Goal: Information Seeking & Learning: Learn about a topic

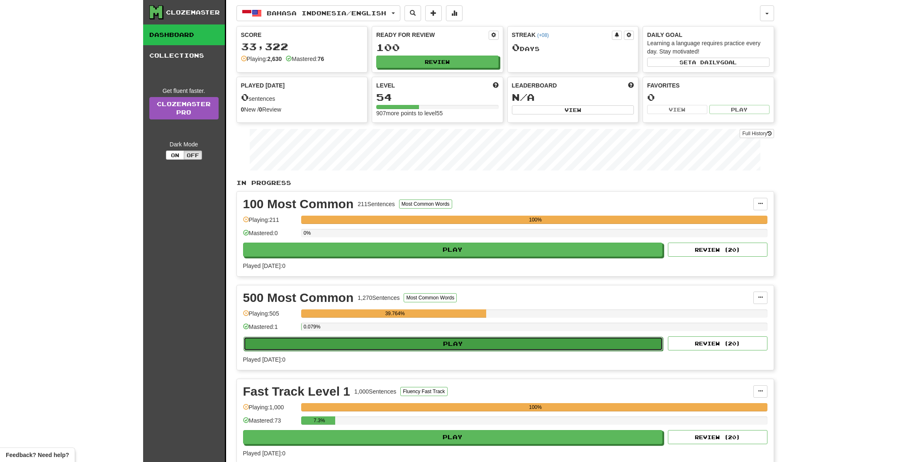
click at [329, 342] on button "Play" at bounding box center [454, 344] width 420 height 14
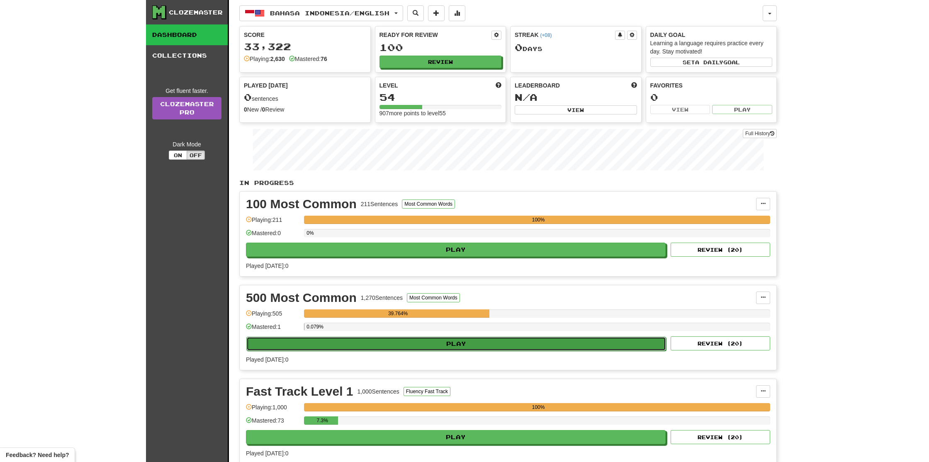
select select "**"
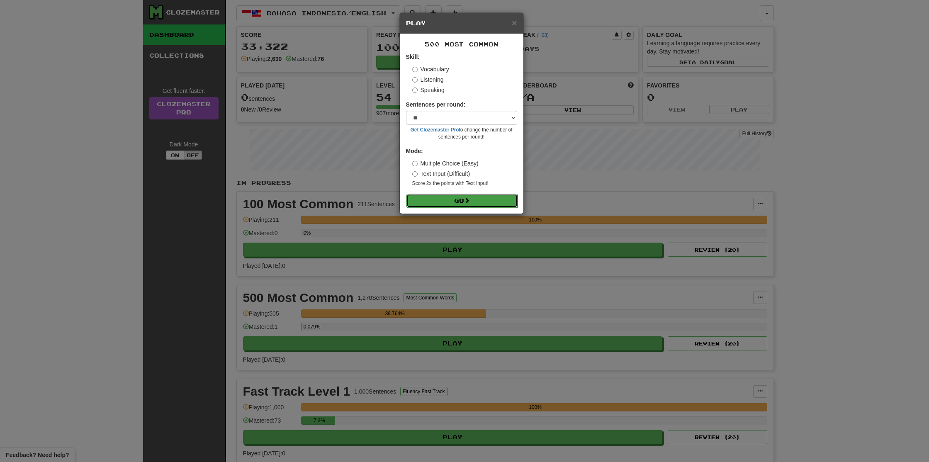
click at [462, 203] on button "Go" at bounding box center [462, 201] width 111 height 14
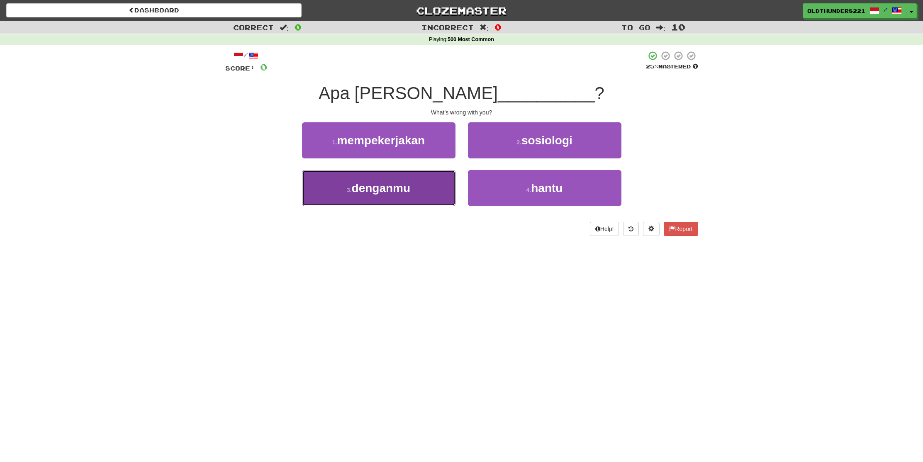
click at [374, 179] on button "3 . denganmu" at bounding box center [379, 188] width 154 height 36
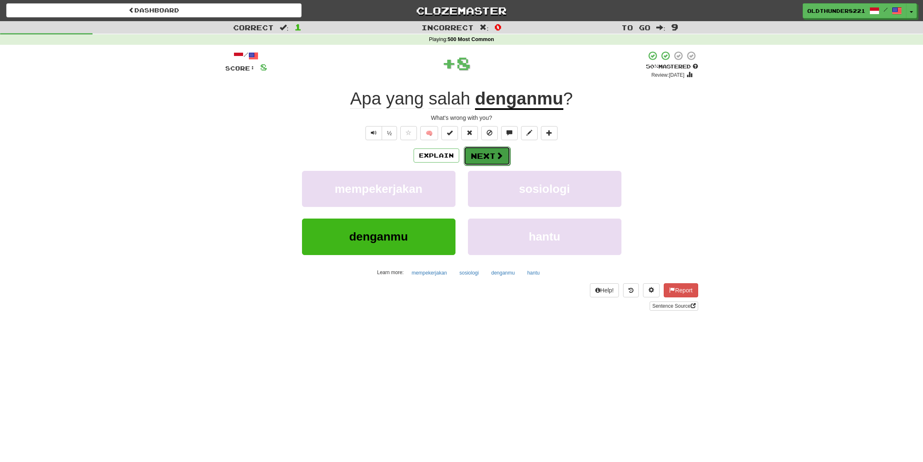
click at [485, 154] on button "Next" at bounding box center [487, 155] width 46 height 19
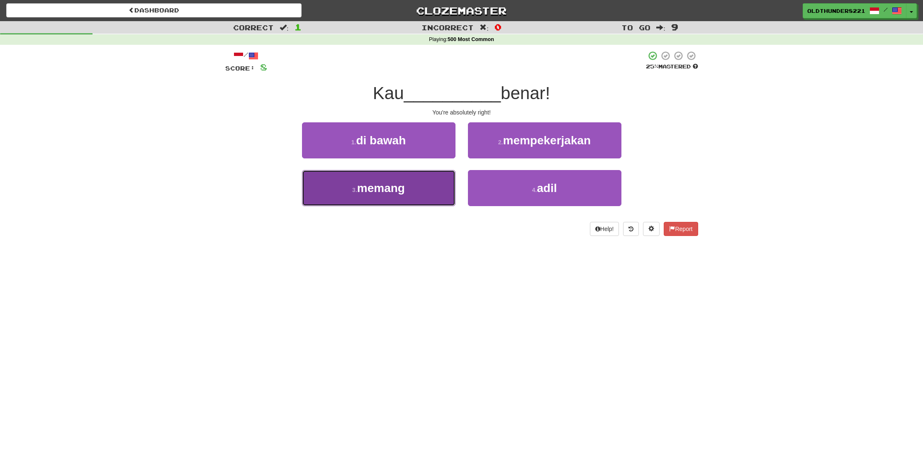
click at [404, 193] on span "memang" at bounding box center [381, 188] width 48 height 13
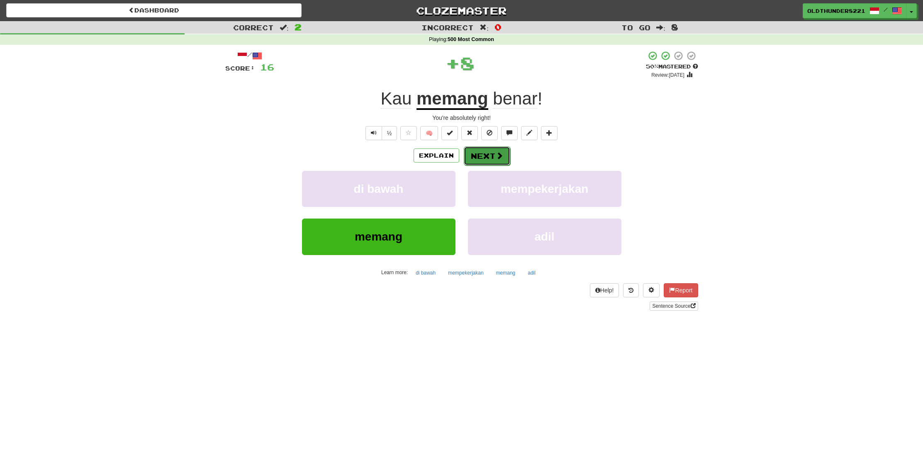
click at [489, 155] on button "Next" at bounding box center [487, 155] width 46 height 19
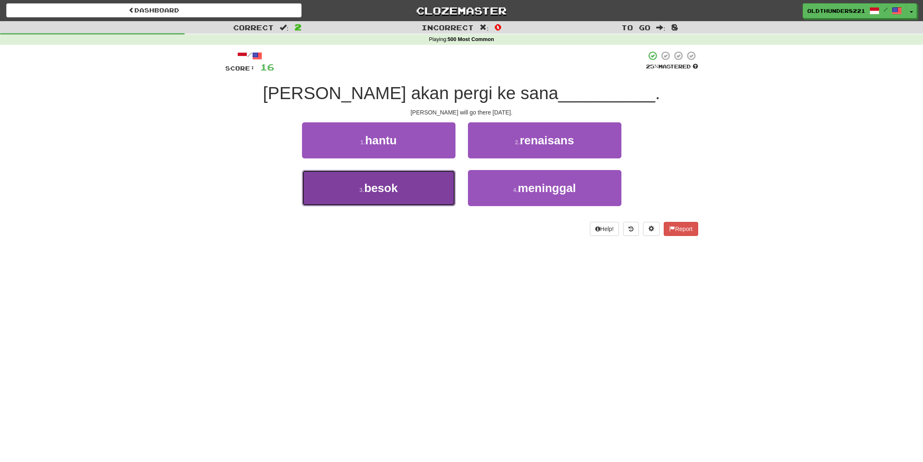
click at [385, 195] on button "3 . besok" at bounding box center [379, 188] width 154 height 36
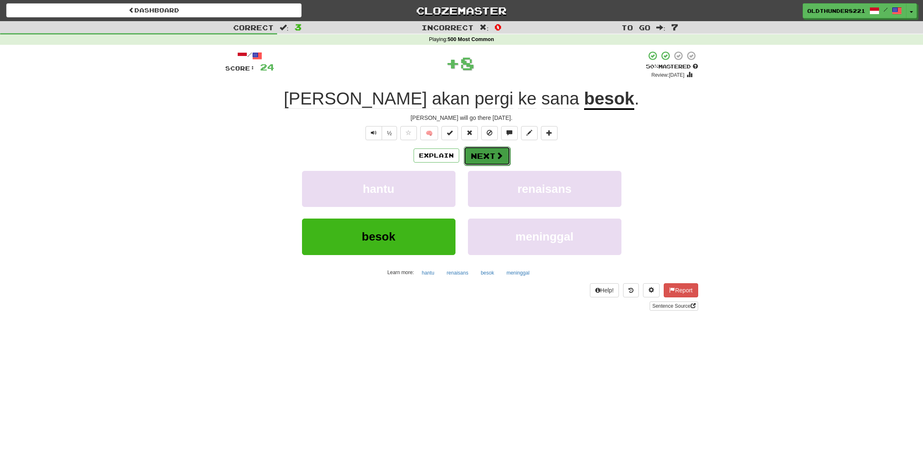
click at [478, 156] on button "Next" at bounding box center [487, 155] width 46 height 19
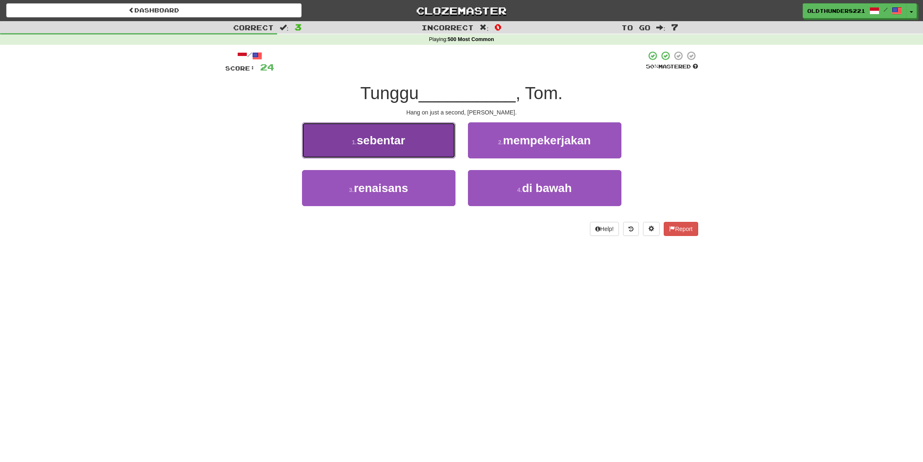
click at [350, 145] on button "1 . sebentar" at bounding box center [379, 140] width 154 height 36
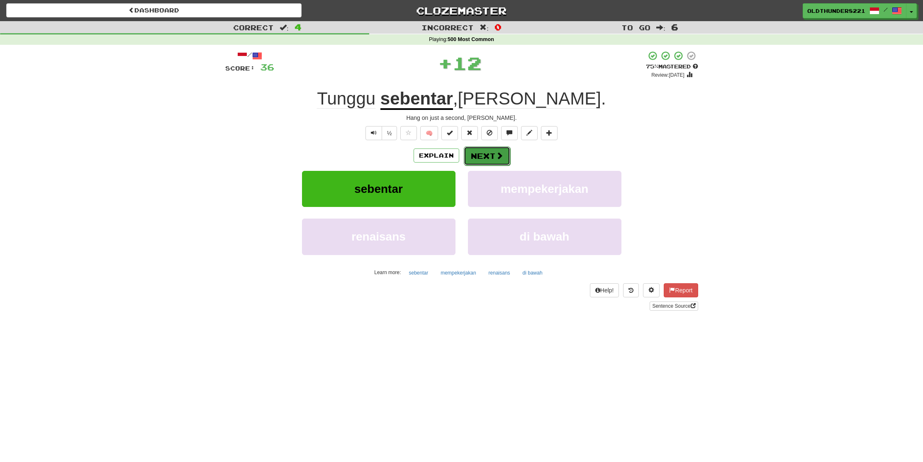
click at [490, 154] on button "Next" at bounding box center [487, 155] width 46 height 19
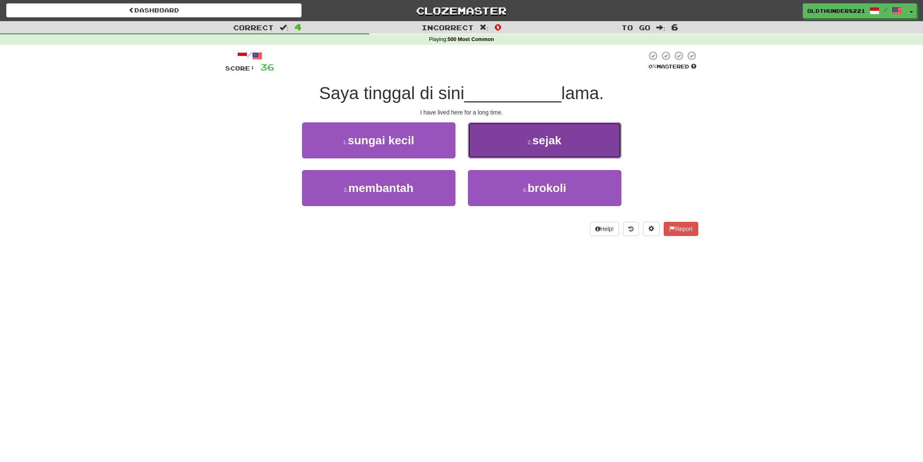
click at [549, 139] on span "sejak" at bounding box center [546, 140] width 29 height 13
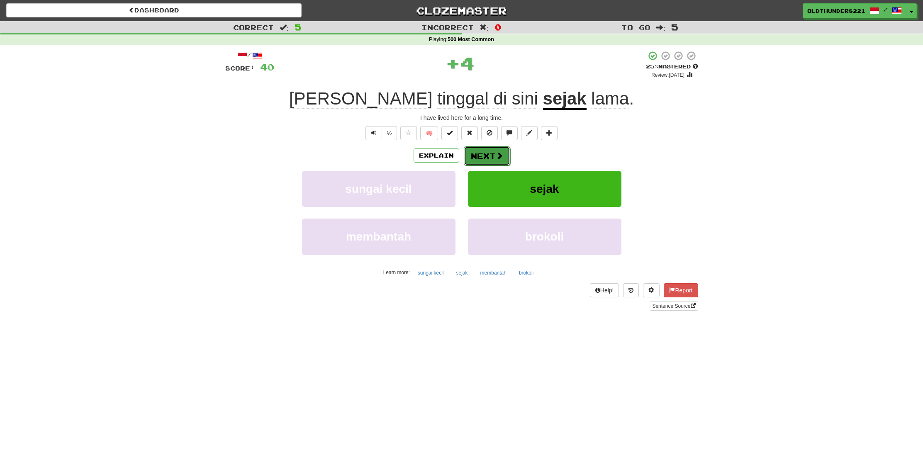
click at [485, 156] on button "Next" at bounding box center [487, 155] width 46 height 19
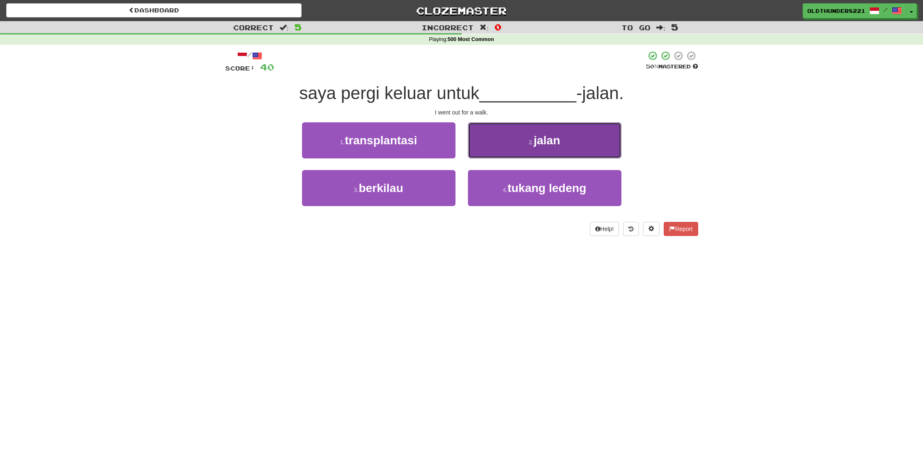
click at [548, 140] on span "jalan" at bounding box center [547, 140] width 27 height 13
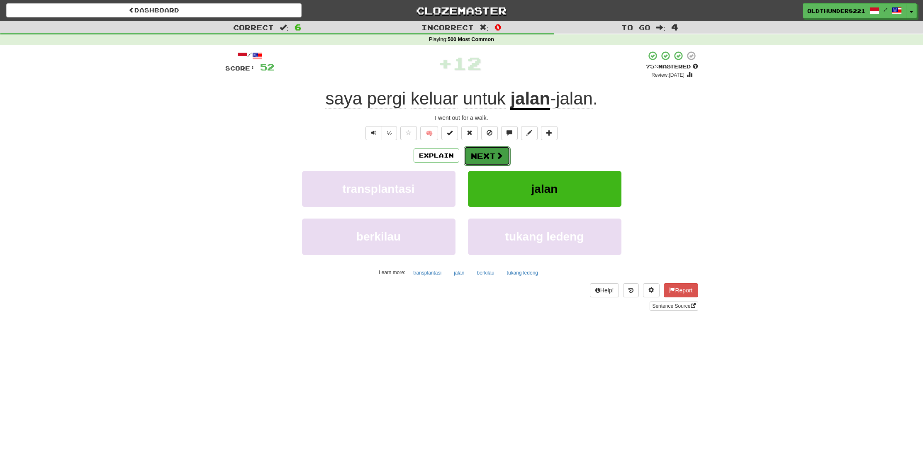
click at [483, 153] on button "Next" at bounding box center [487, 155] width 46 height 19
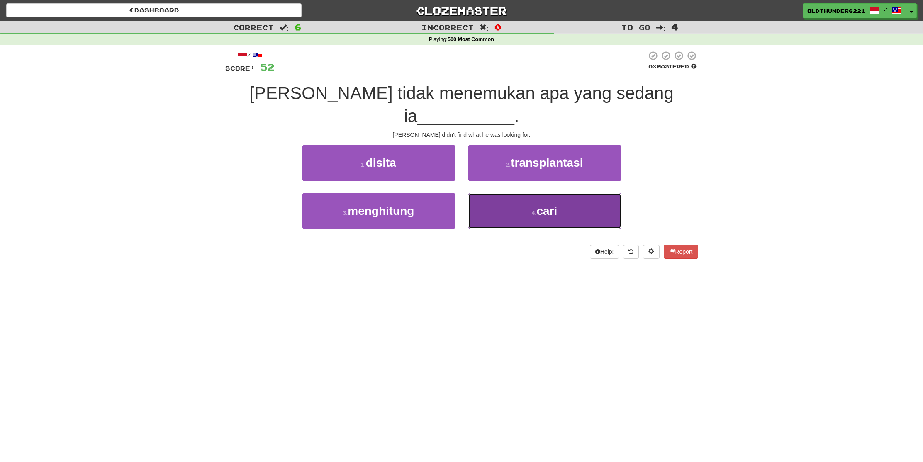
click at [536, 194] on button "4 . cari" at bounding box center [545, 211] width 154 height 36
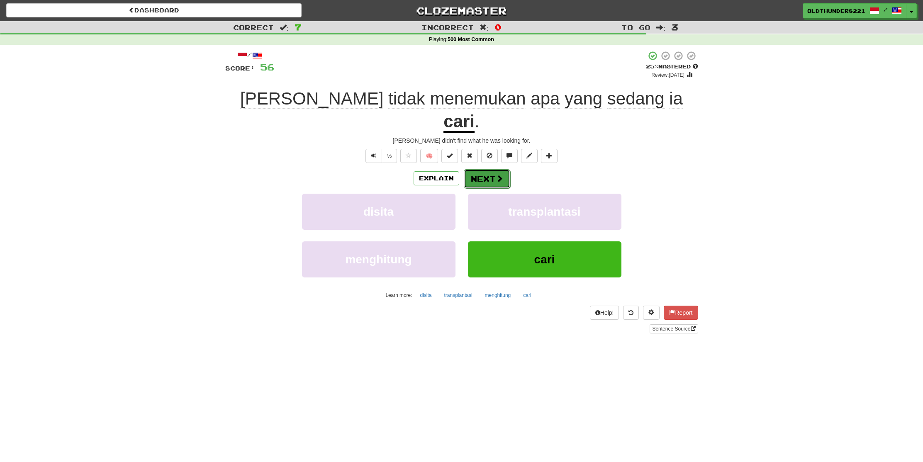
click at [489, 169] on button "Next" at bounding box center [487, 178] width 46 height 19
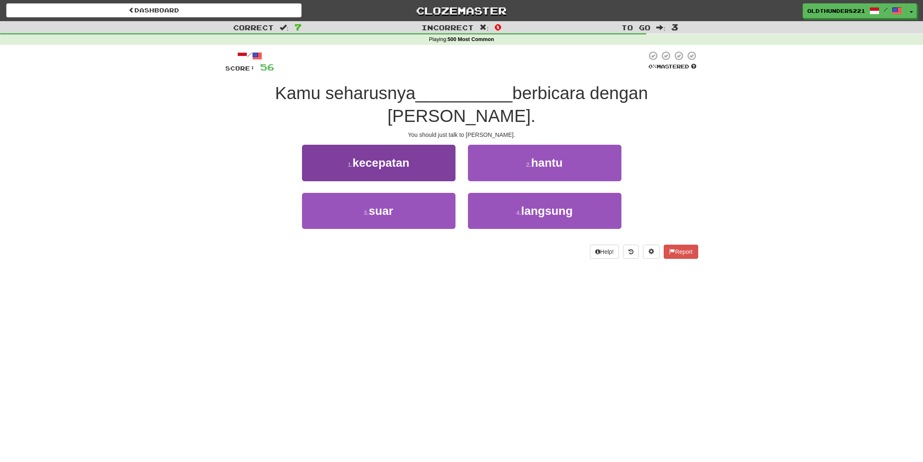
scroll to position [4, 0]
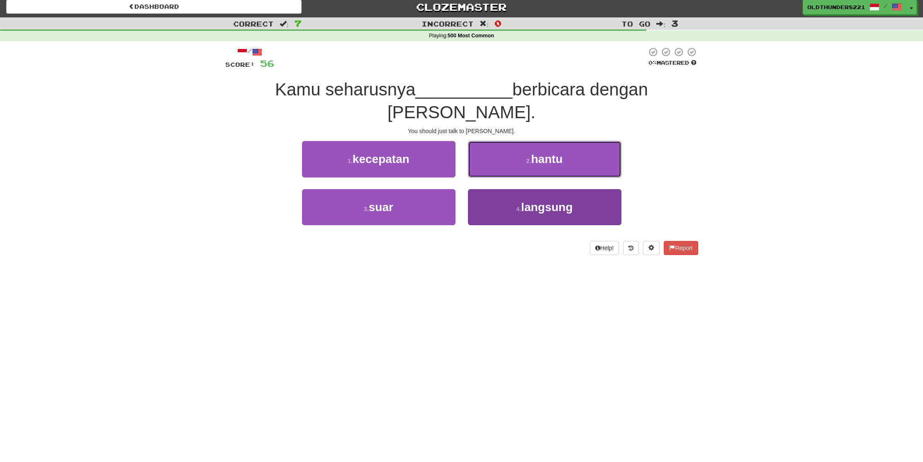
drag, startPoint x: 536, startPoint y: 143, endPoint x: 497, endPoint y: 192, distance: 62.3
click at [494, 180] on div "1 . kecepatan 2 . hantu 3 . suar 4 . langsung" at bounding box center [461, 189] width 485 height 96
click at [528, 201] on span "langsung" at bounding box center [546, 207] width 51 height 13
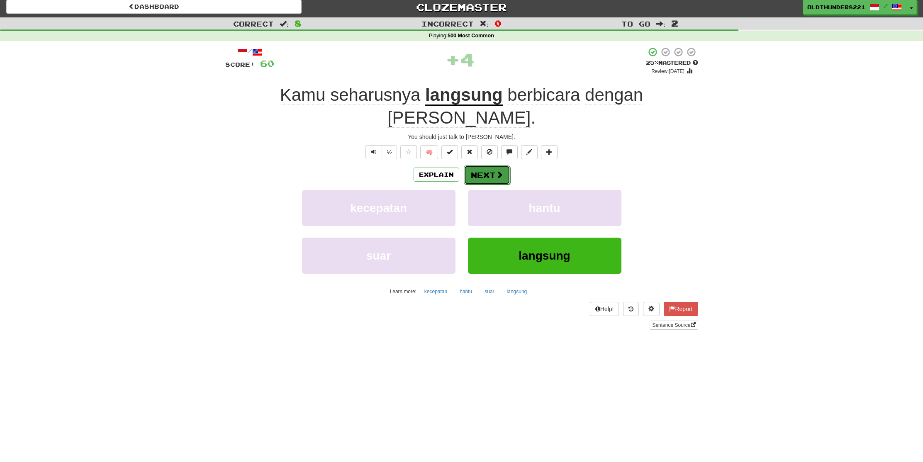
click at [486, 166] on button "Next" at bounding box center [487, 175] width 46 height 19
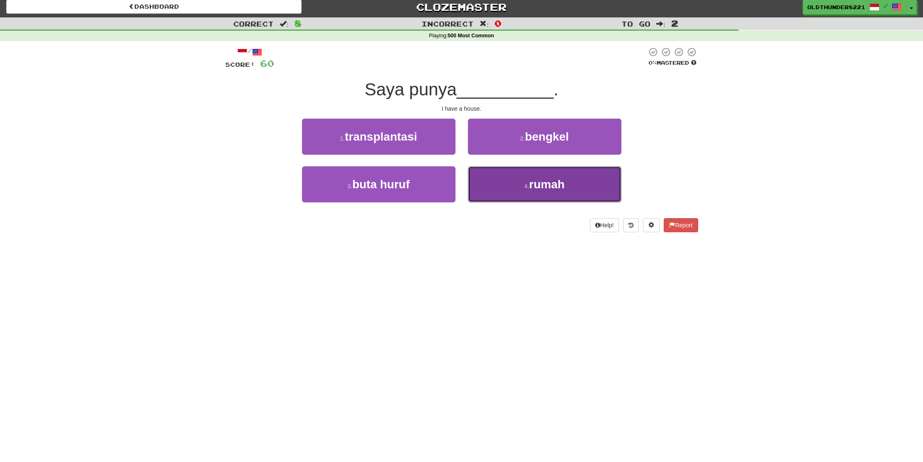
click at [524, 174] on button "4 . rumah" at bounding box center [545, 184] width 154 height 36
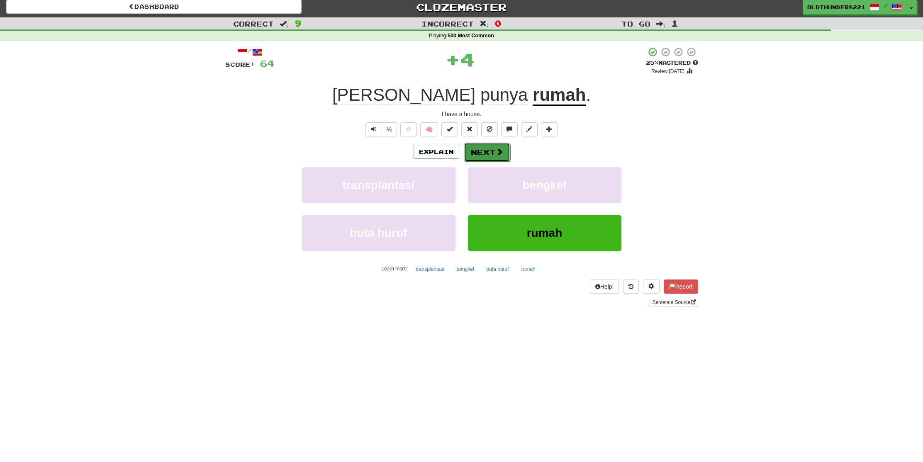
click at [490, 154] on button "Next" at bounding box center [487, 152] width 46 height 19
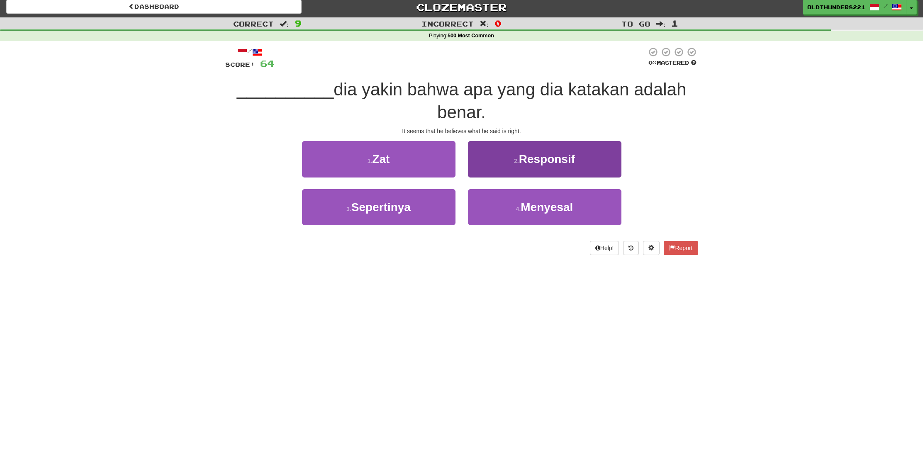
scroll to position [3, 0]
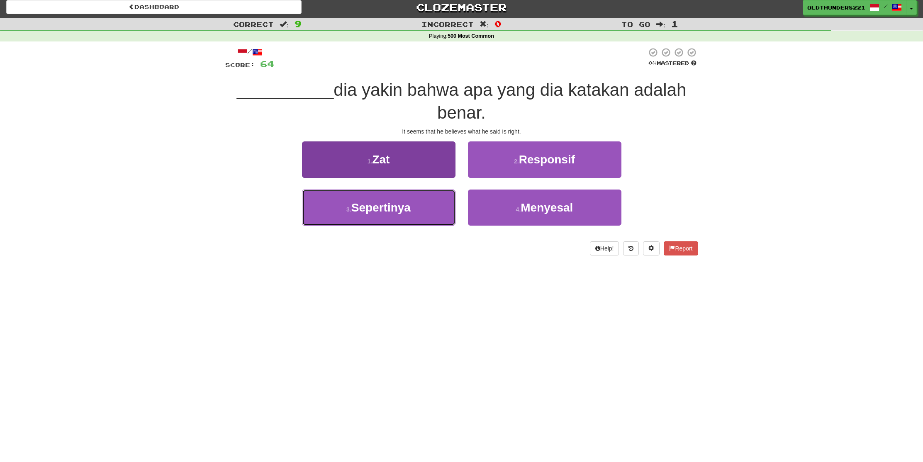
drag, startPoint x: 403, startPoint y: 212, endPoint x: 408, endPoint y: 209, distance: 6.3
click at [403, 212] on span "Sepertinya" at bounding box center [380, 207] width 59 height 13
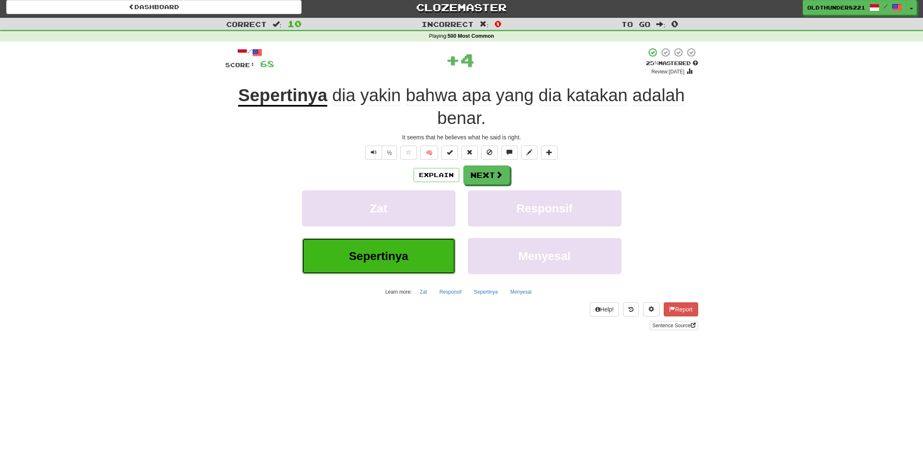
scroll to position [3, 0]
click at [485, 176] on button "Next" at bounding box center [487, 175] width 46 height 19
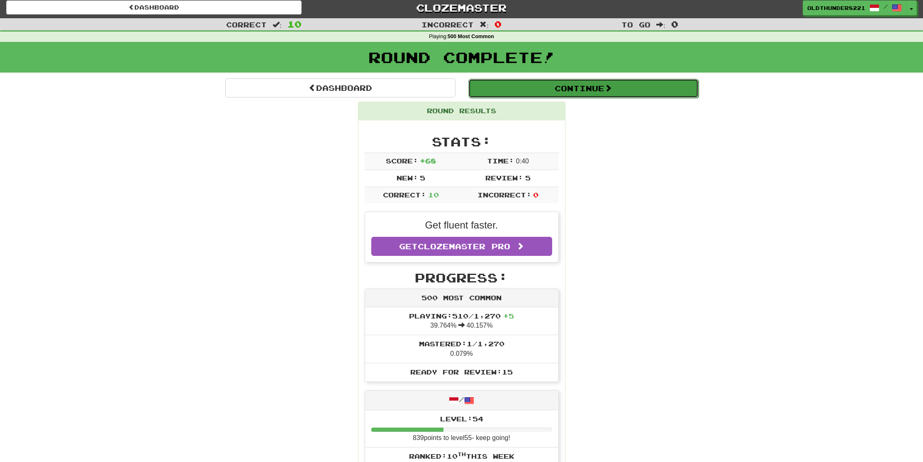
click at [557, 86] on button "Continue" at bounding box center [583, 88] width 230 height 19
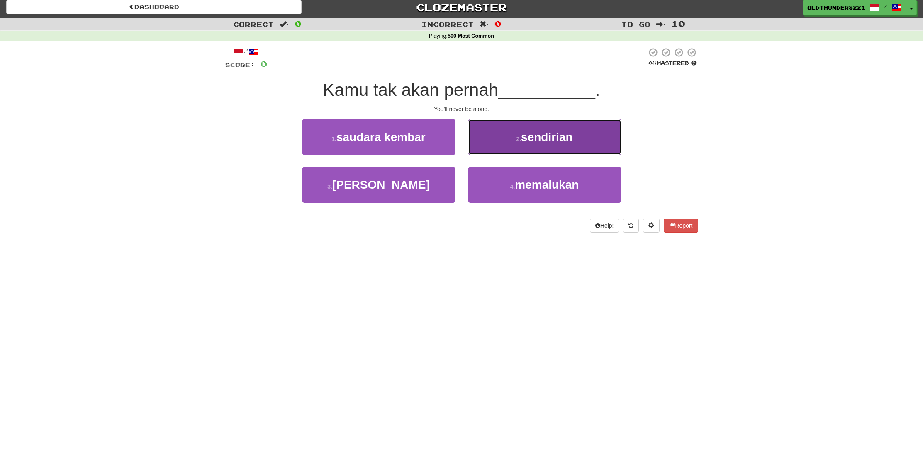
click at [547, 134] on span "sendirian" at bounding box center [546, 137] width 51 height 13
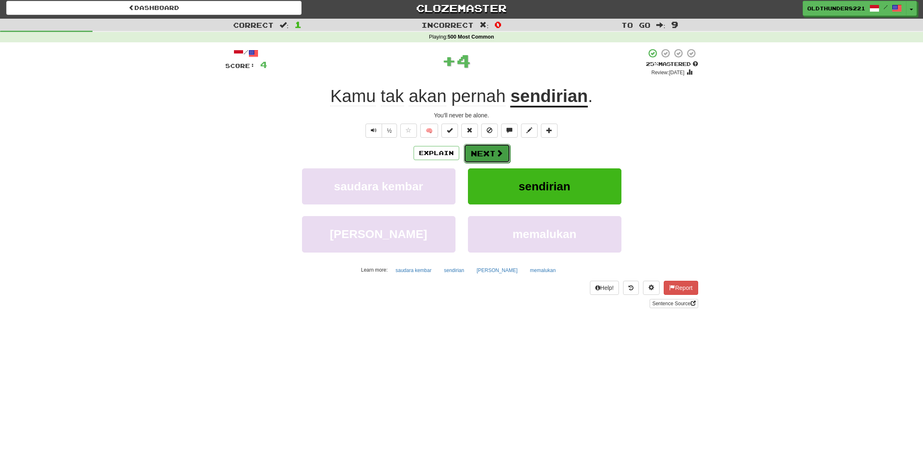
scroll to position [3, 0]
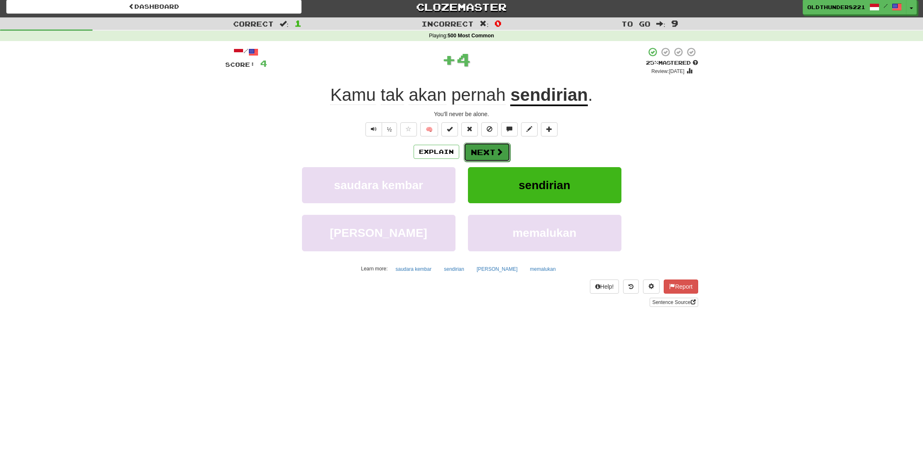
click at [492, 153] on button "Next" at bounding box center [487, 152] width 46 height 19
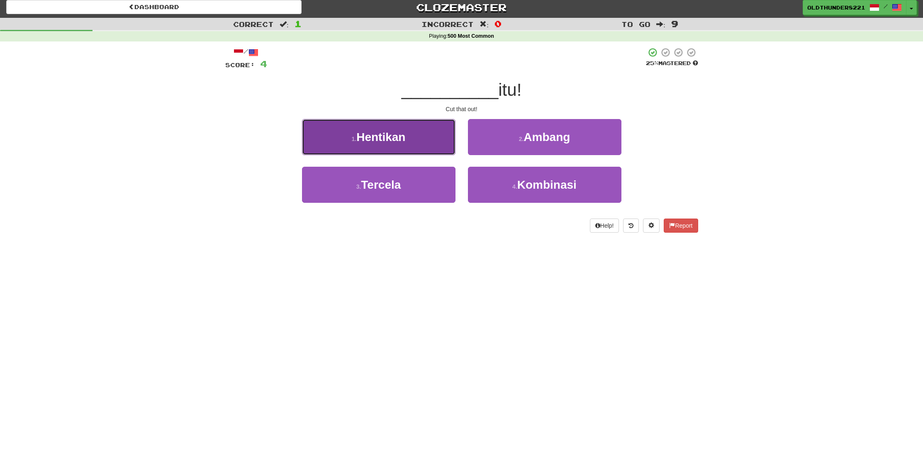
click at [384, 137] on span "Hentikan" at bounding box center [380, 137] width 49 height 13
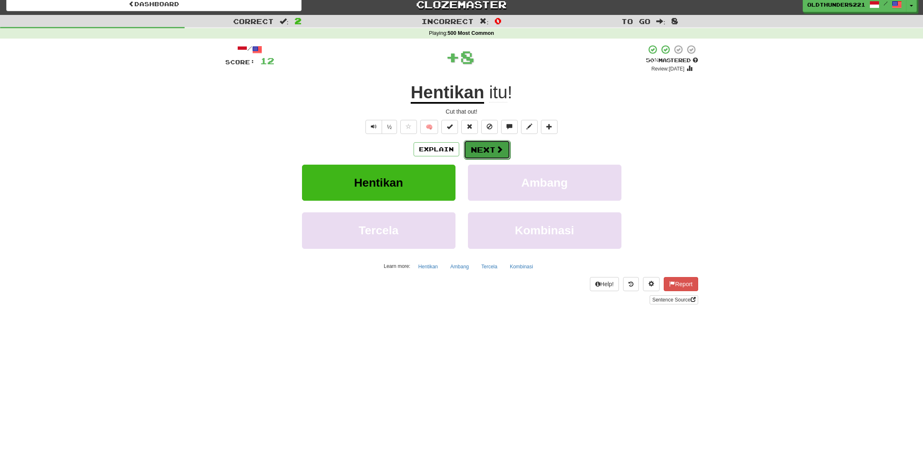
click at [490, 151] on button "Next" at bounding box center [487, 149] width 46 height 19
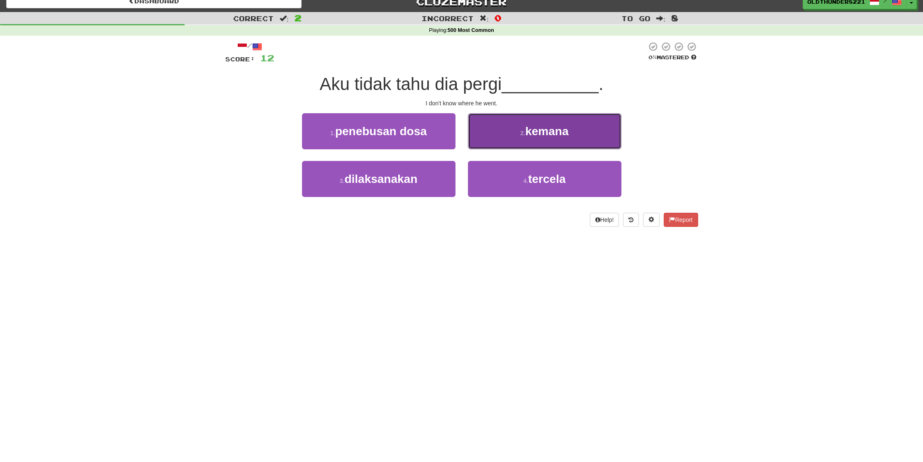
click at [558, 144] on button "2 . kemana" at bounding box center [545, 131] width 154 height 36
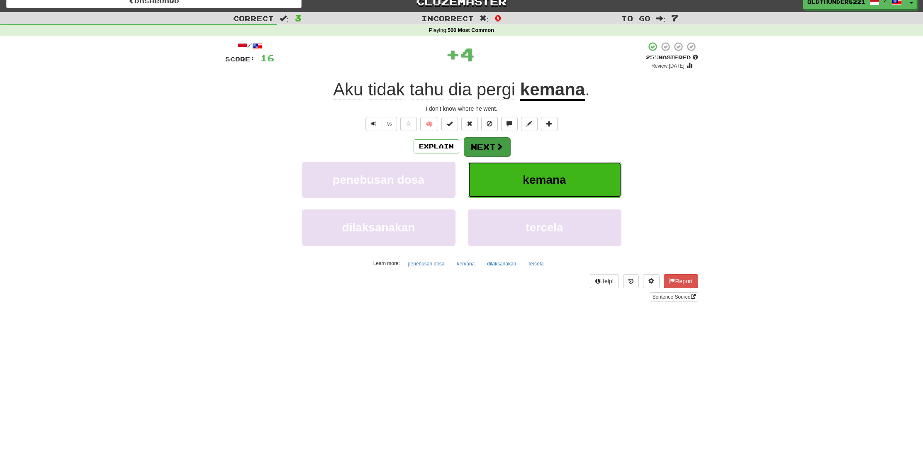
scroll to position [8, 0]
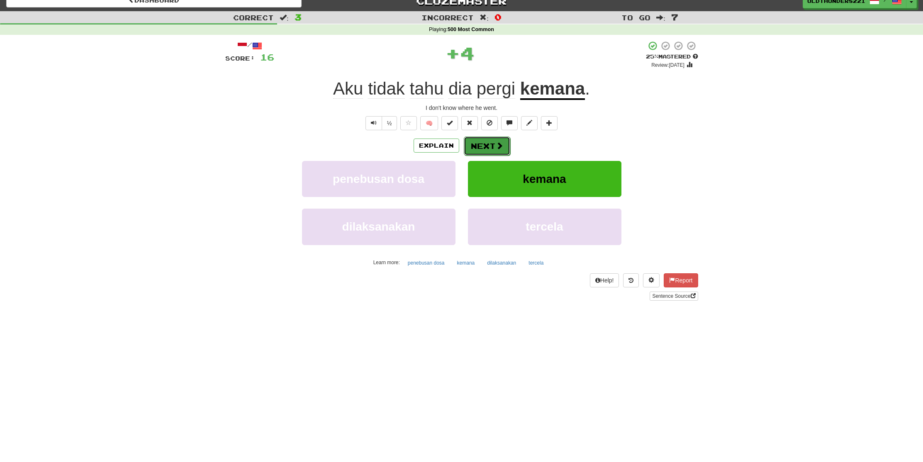
click at [481, 144] on button "Next" at bounding box center [487, 146] width 46 height 19
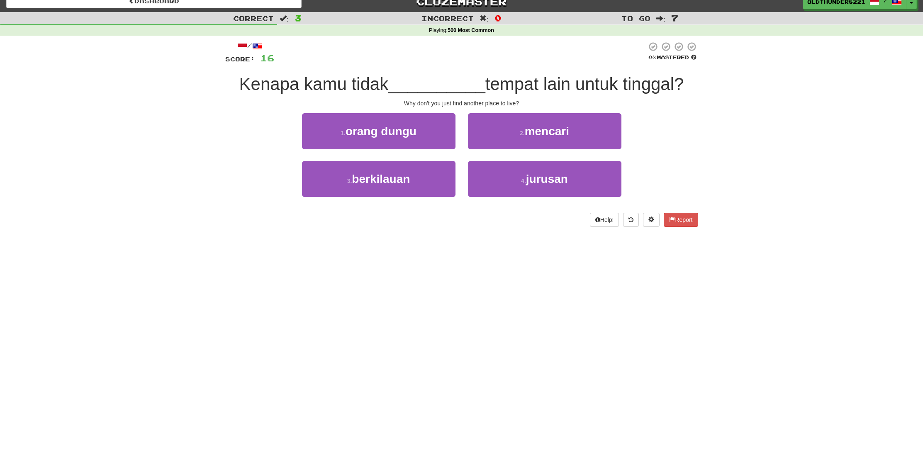
scroll to position [9, 0]
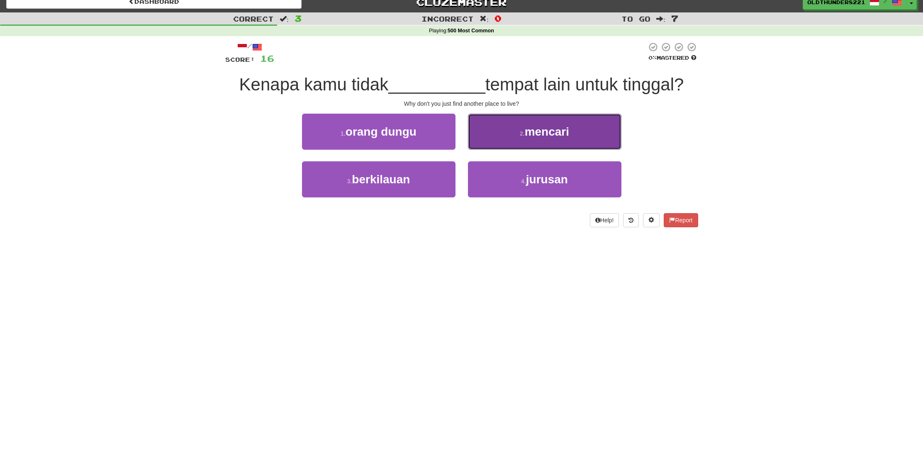
click at [554, 132] on span "mencari" at bounding box center [547, 131] width 44 height 13
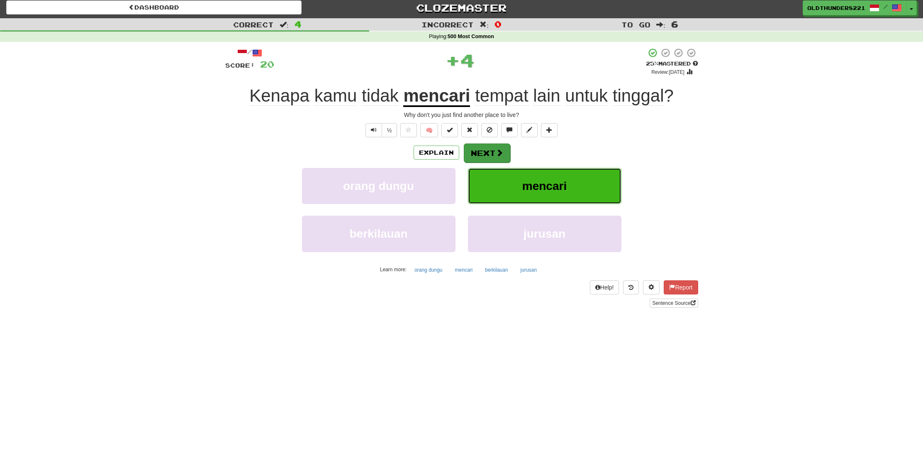
scroll to position [3, 0]
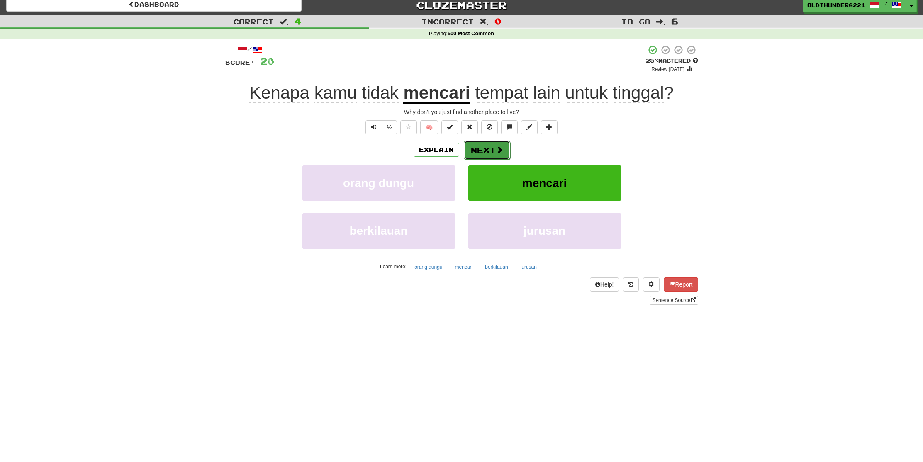
click at [492, 155] on button "Next" at bounding box center [487, 150] width 46 height 19
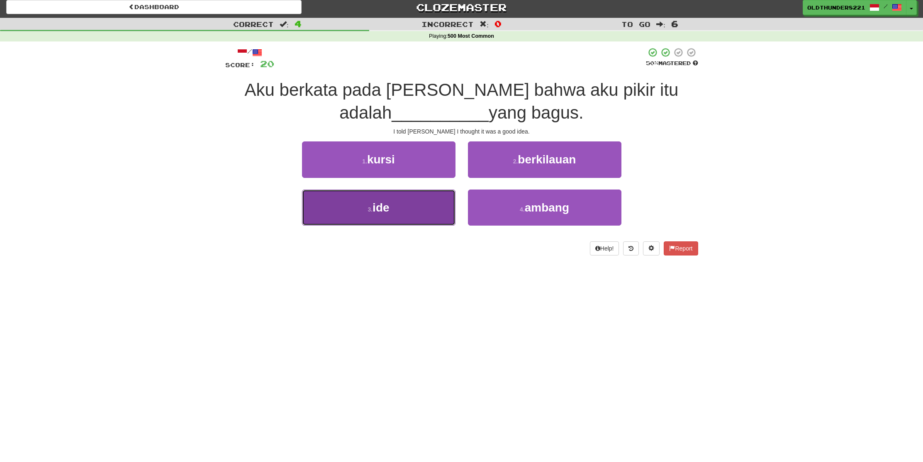
click at [361, 200] on button "3 . ide" at bounding box center [379, 208] width 154 height 36
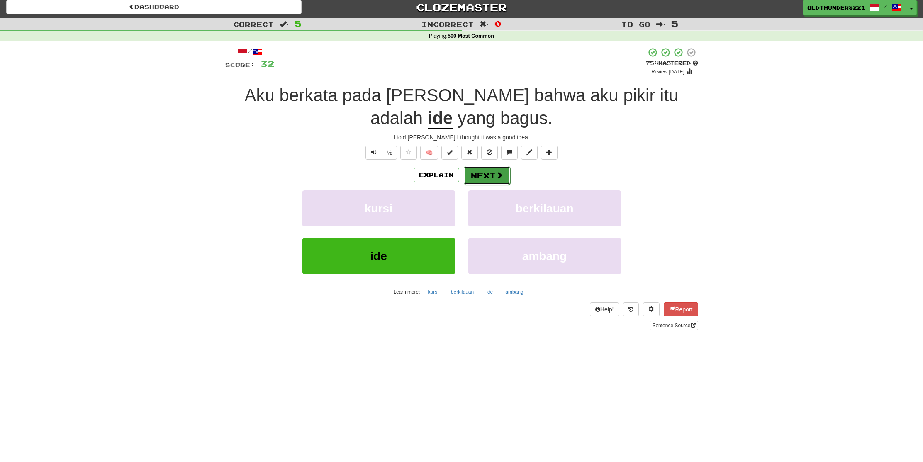
click at [490, 173] on button "Next" at bounding box center [487, 175] width 46 height 19
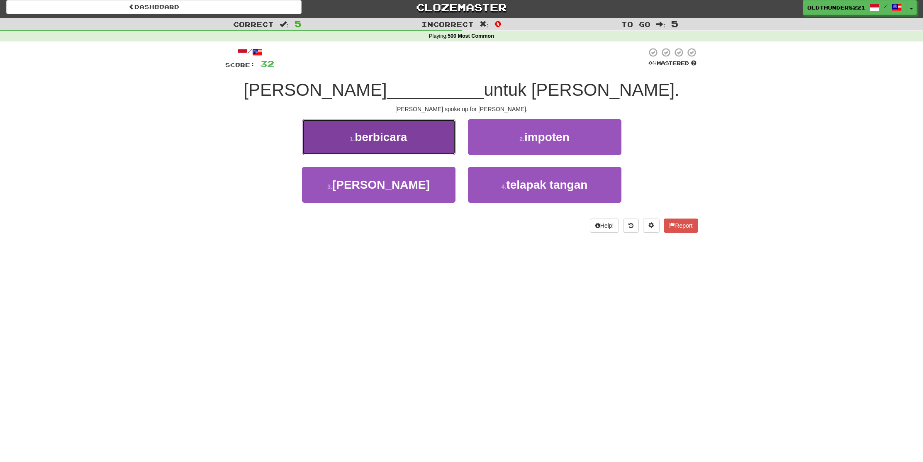
click at [381, 147] on button "1 . berbicara" at bounding box center [379, 137] width 154 height 36
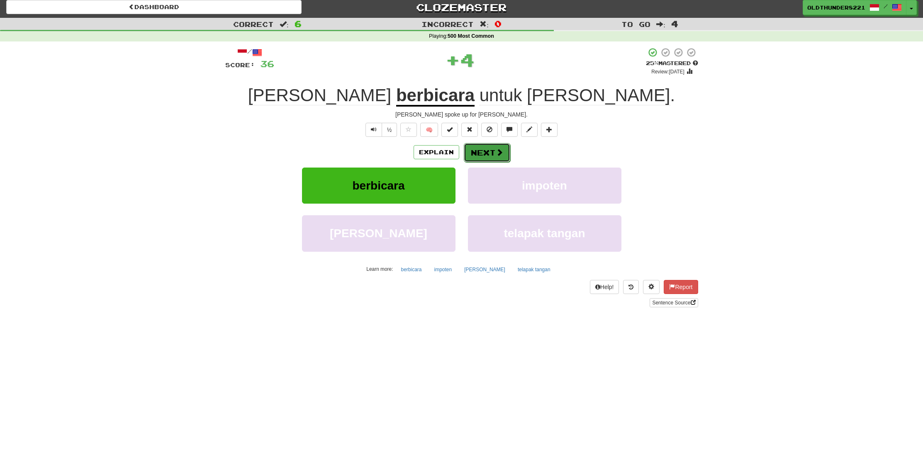
click at [488, 153] on button "Next" at bounding box center [487, 152] width 46 height 19
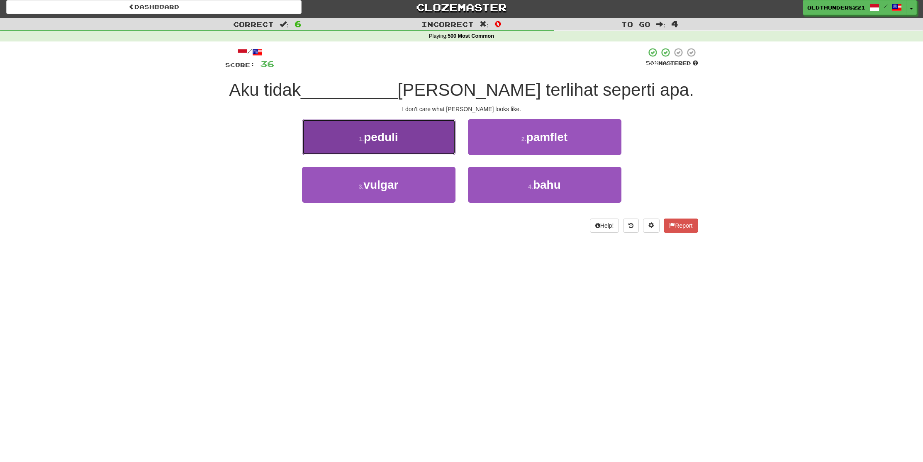
click at [382, 138] on span "peduli" at bounding box center [381, 137] width 34 height 13
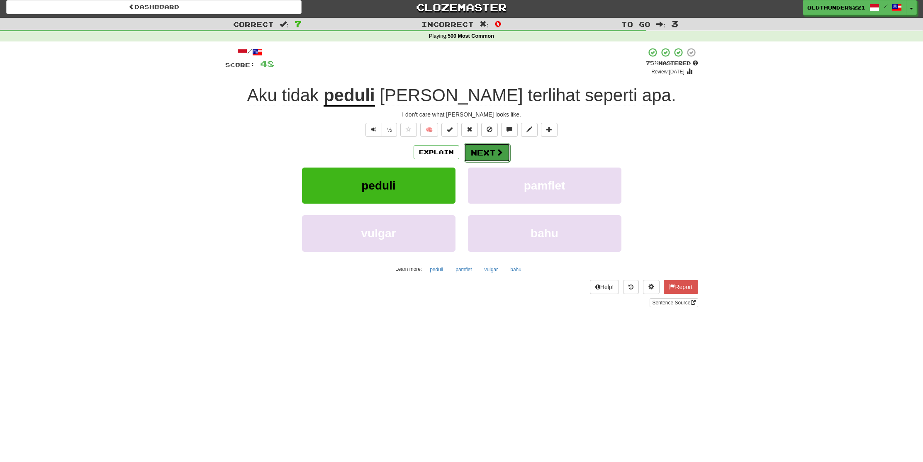
click at [492, 156] on button "Next" at bounding box center [487, 152] width 46 height 19
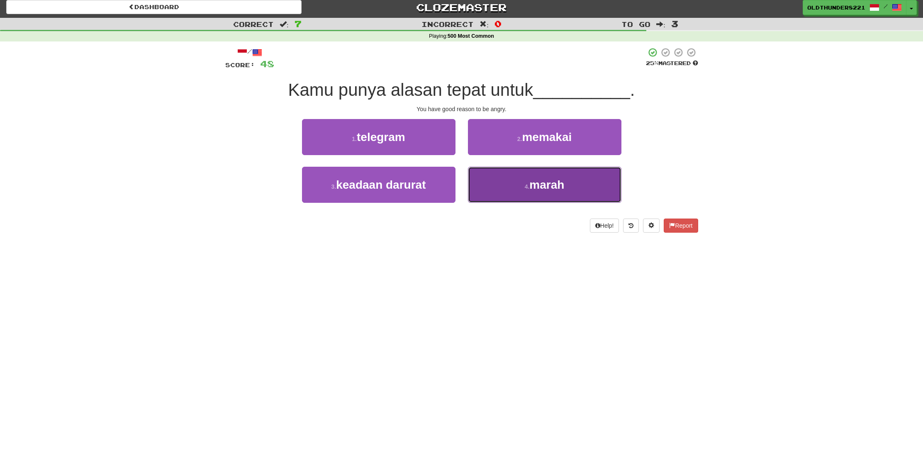
click at [579, 190] on button "4 . marah" at bounding box center [545, 185] width 154 height 36
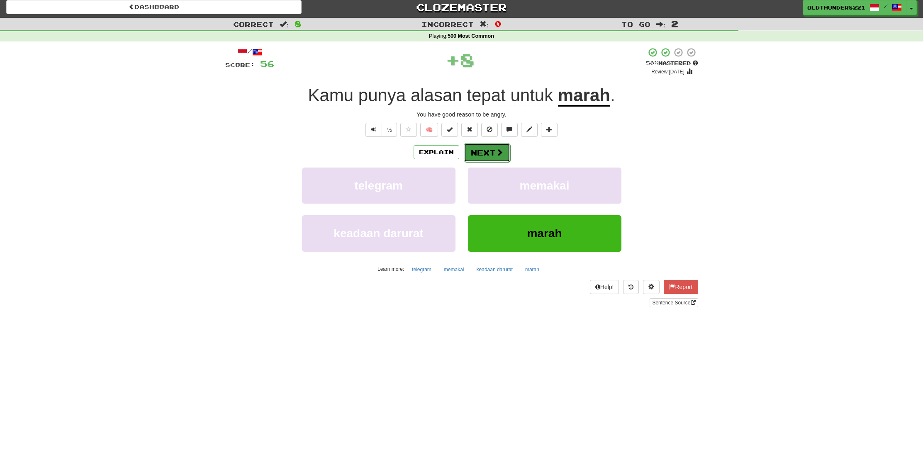
click at [486, 151] on button "Next" at bounding box center [487, 152] width 46 height 19
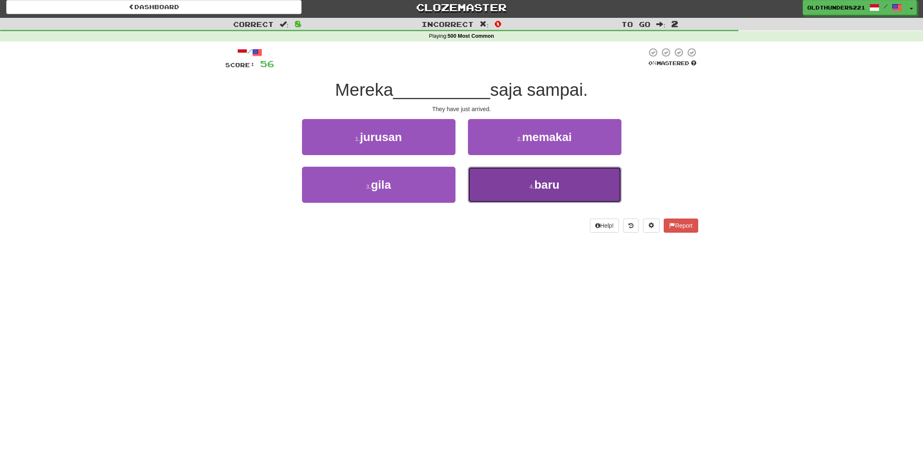
click at [542, 188] on span "baru" at bounding box center [546, 184] width 25 height 13
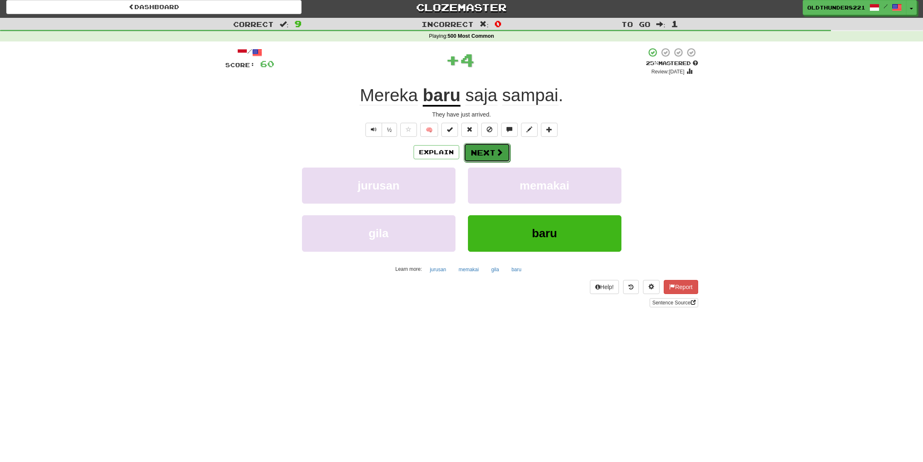
click at [486, 151] on button "Next" at bounding box center [487, 152] width 46 height 19
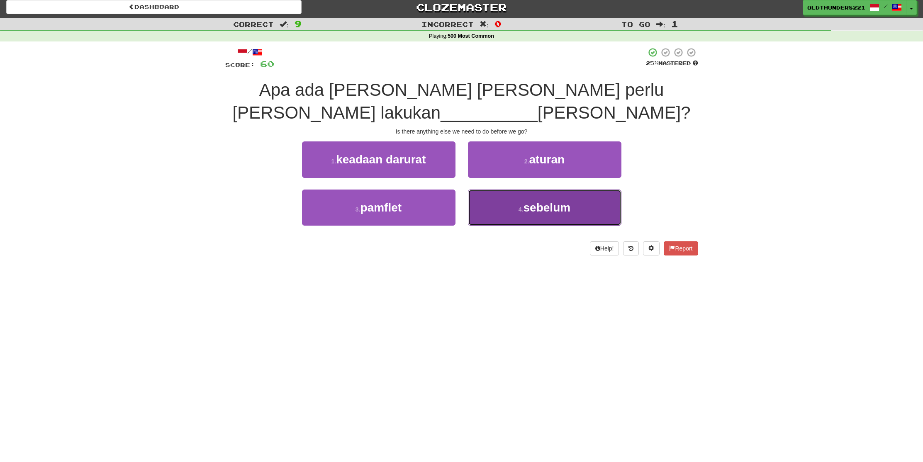
click at [526, 207] on span "sebelum" at bounding box center [547, 207] width 47 height 13
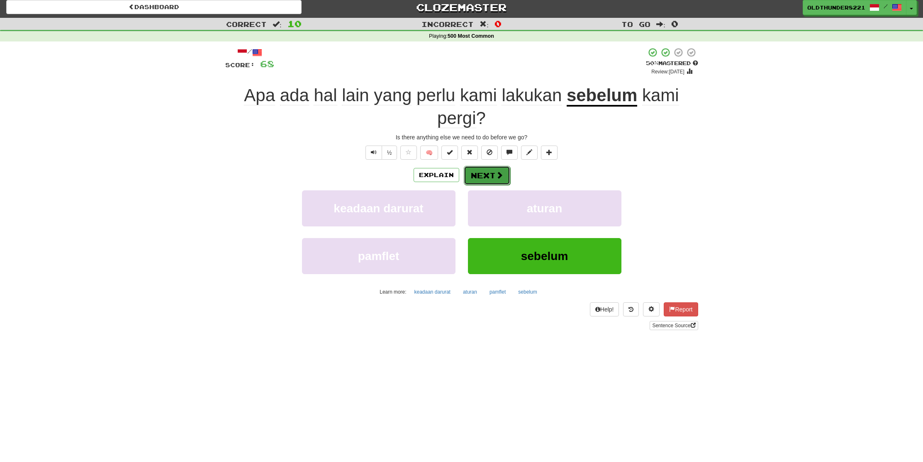
click at [486, 176] on button "Next" at bounding box center [487, 175] width 46 height 19
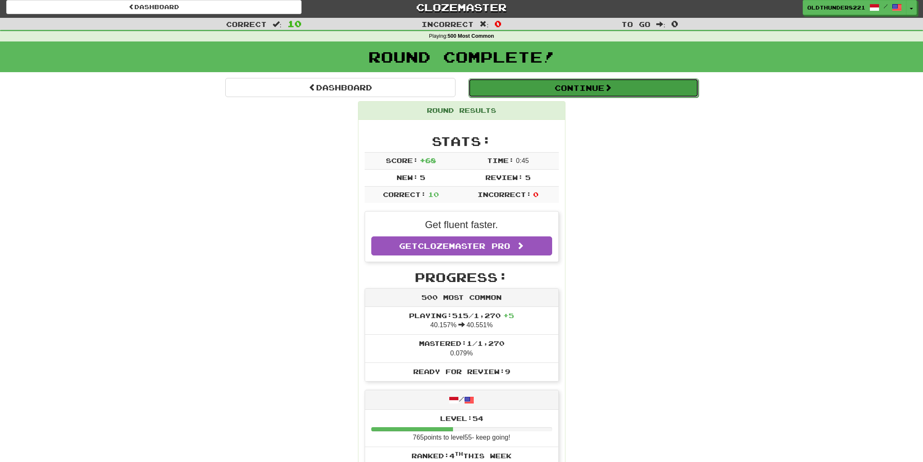
click at [570, 83] on button "Continue" at bounding box center [583, 87] width 230 height 19
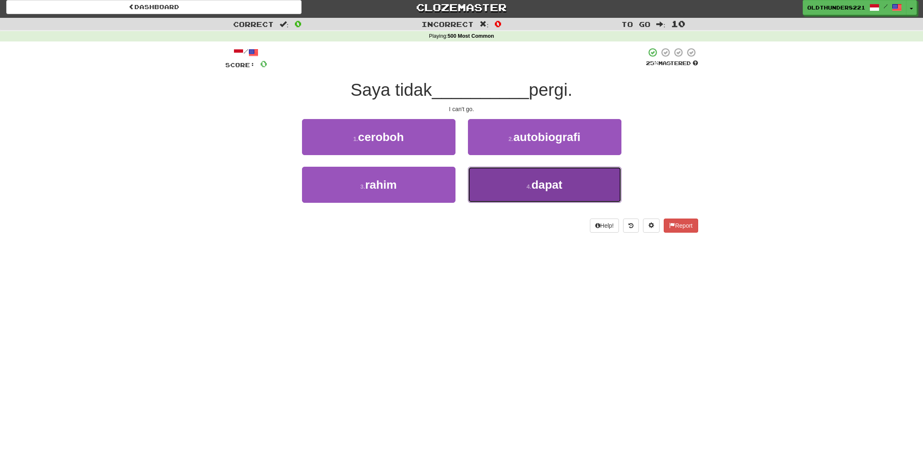
click at [539, 185] on span "dapat" at bounding box center [547, 184] width 31 height 13
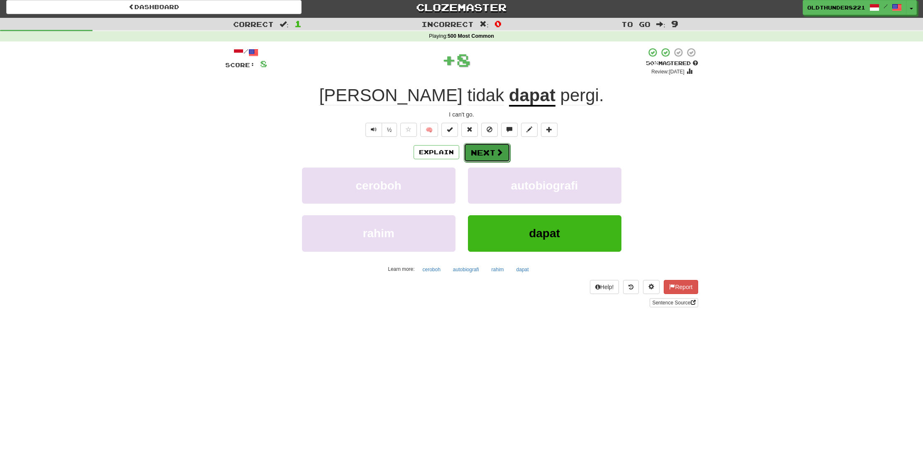
click at [487, 149] on button "Next" at bounding box center [487, 152] width 46 height 19
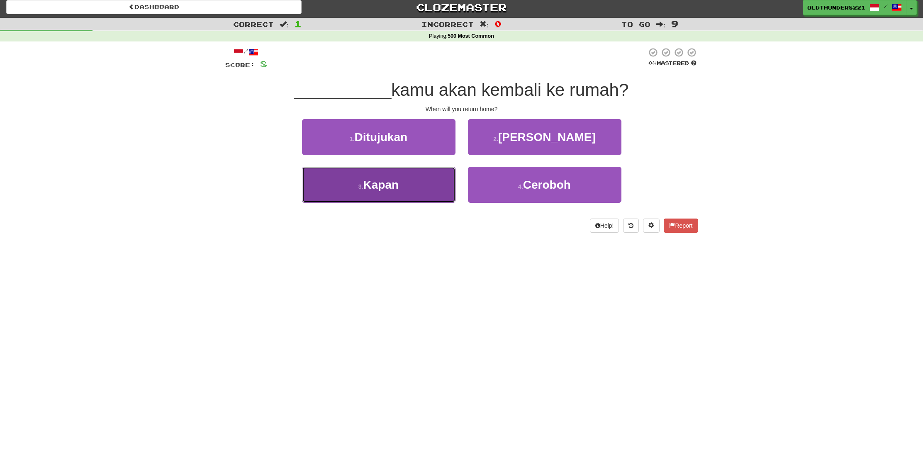
click at [348, 170] on button "3 . Kapan" at bounding box center [379, 185] width 154 height 36
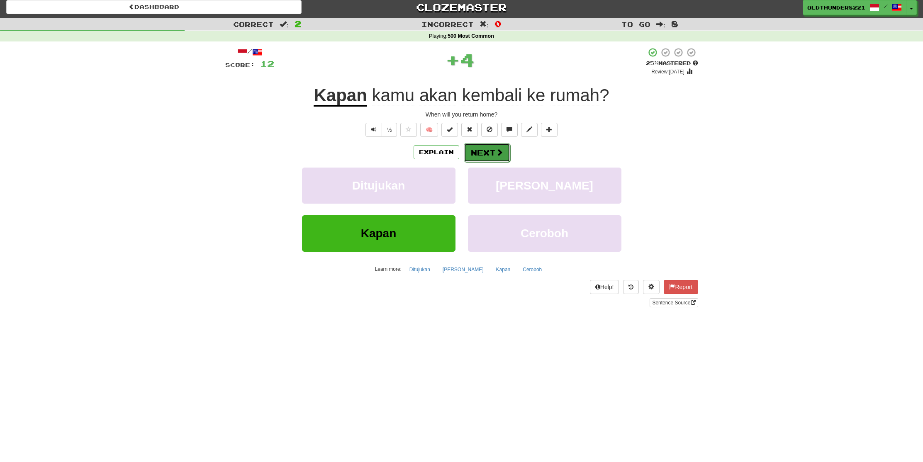
click at [494, 156] on button "Next" at bounding box center [487, 152] width 46 height 19
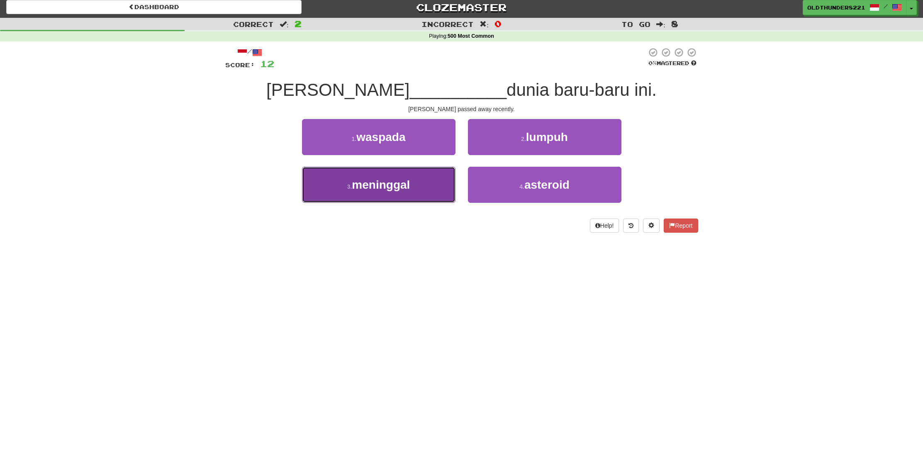
click at [353, 184] on span "meninggal" at bounding box center [381, 184] width 58 height 13
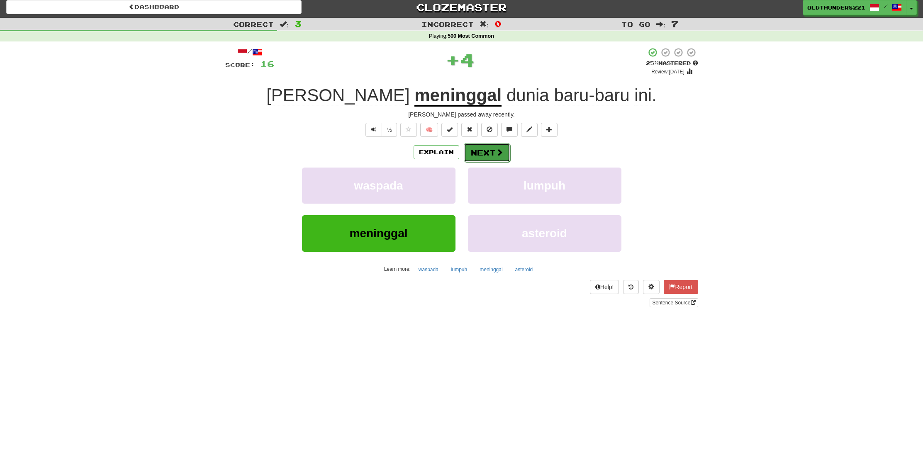
click at [492, 156] on button "Next" at bounding box center [487, 152] width 46 height 19
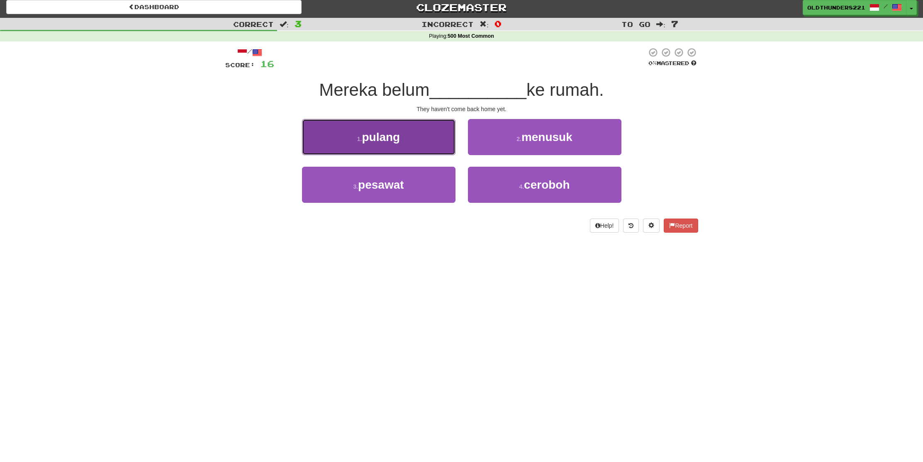
click at [385, 140] on span "pulang" at bounding box center [381, 137] width 38 height 13
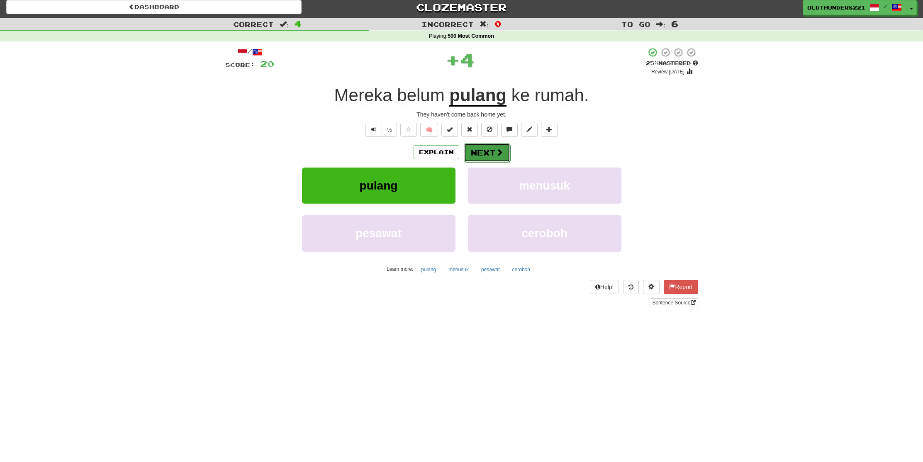
click at [485, 156] on button "Next" at bounding box center [487, 152] width 46 height 19
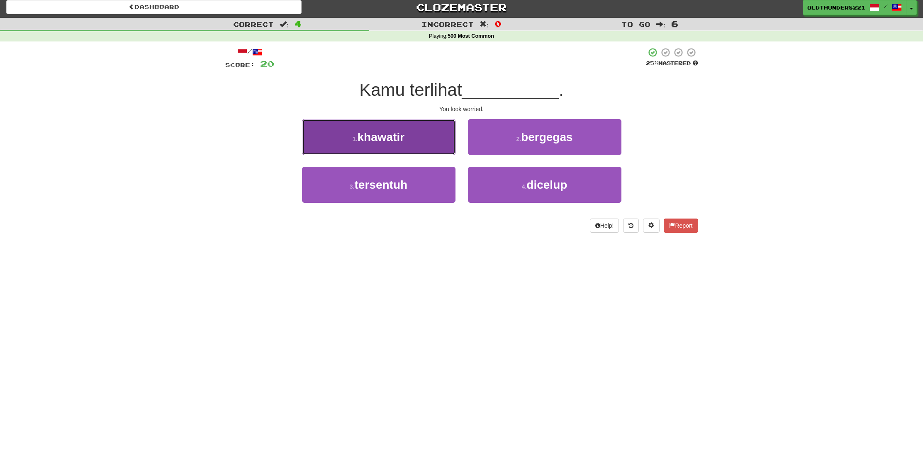
click at [387, 145] on button "1 . khawatir" at bounding box center [379, 137] width 154 height 36
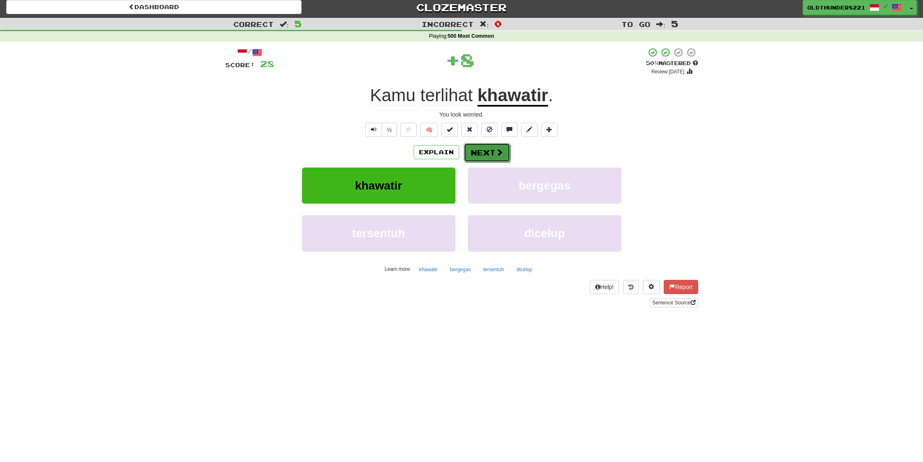
click at [483, 149] on button "Next" at bounding box center [487, 152] width 46 height 19
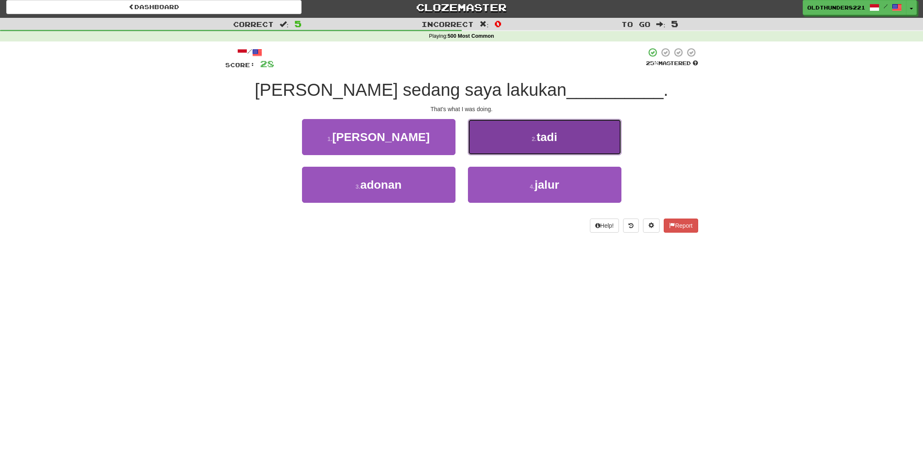
click at [571, 139] on button "2 . tadi" at bounding box center [545, 137] width 154 height 36
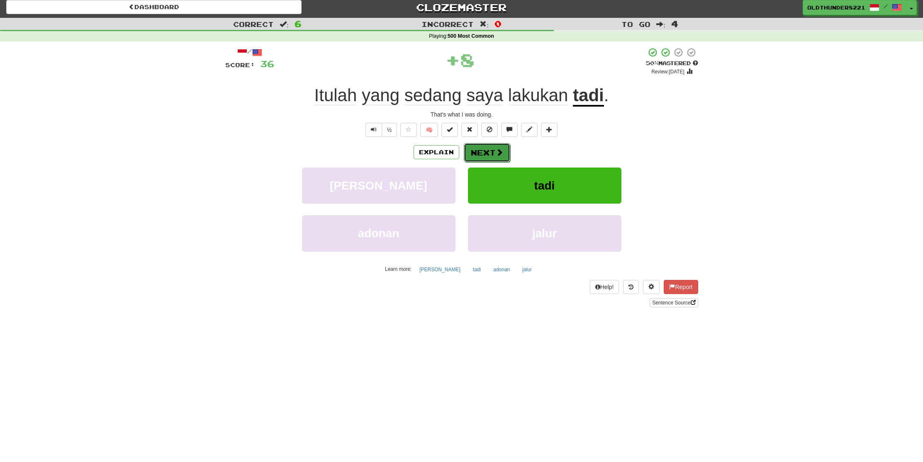
click at [493, 148] on button "Next" at bounding box center [487, 152] width 46 height 19
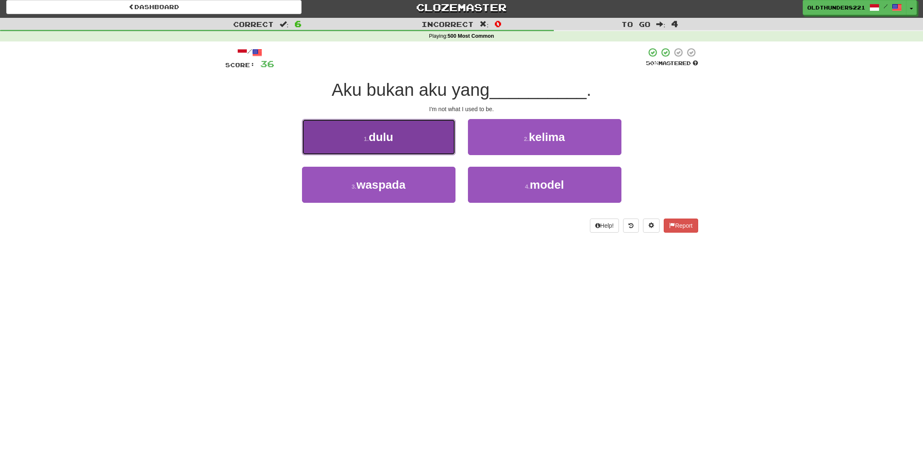
click at [390, 136] on span "dulu" at bounding box center [381, 137] width 24 height 13
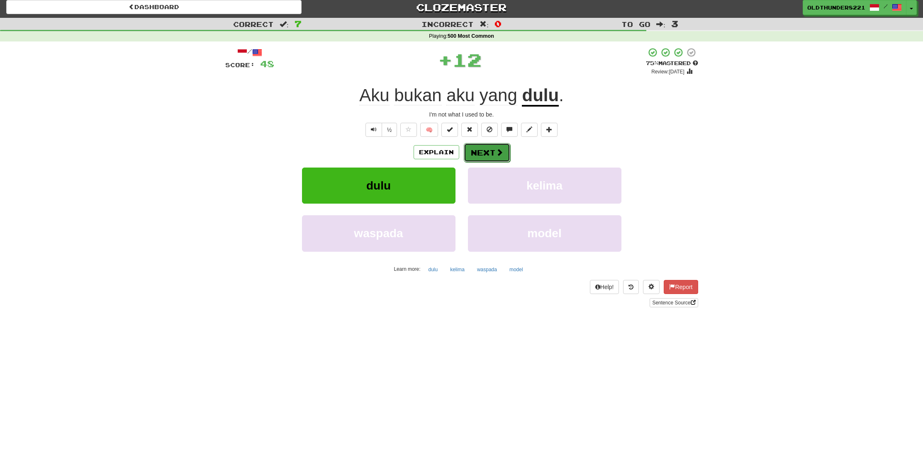
click at [496, 152] on span at bounding box center [499, 152] width 7 height 7
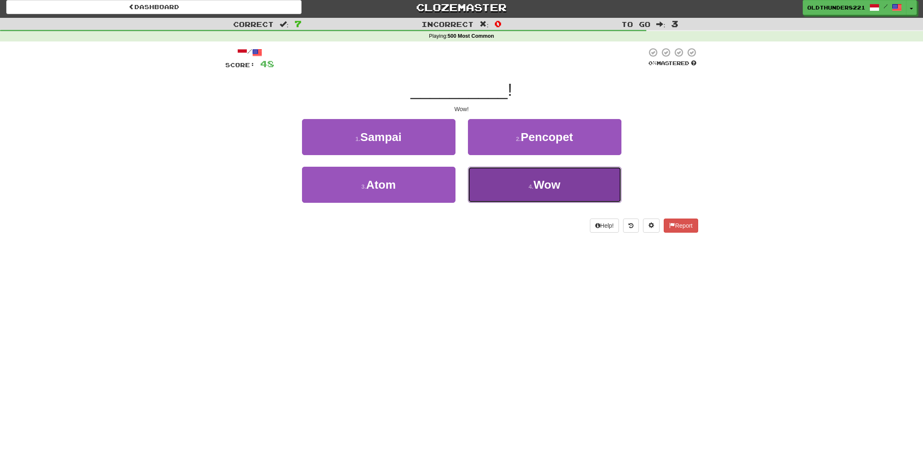
click at [539, 180] on span "Wow" at bounding box center [547, 184] width 27 height 13
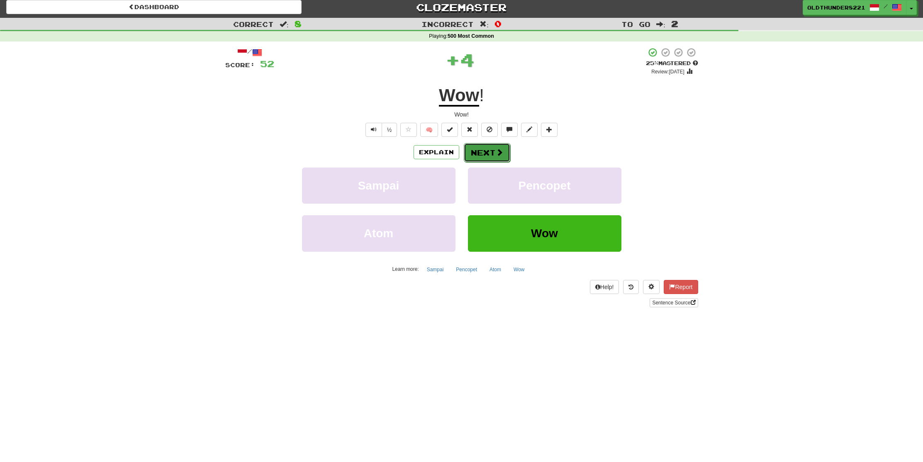
click at [489, 151] on button "Next" at bounding box center [487, 152] width 46 height 19
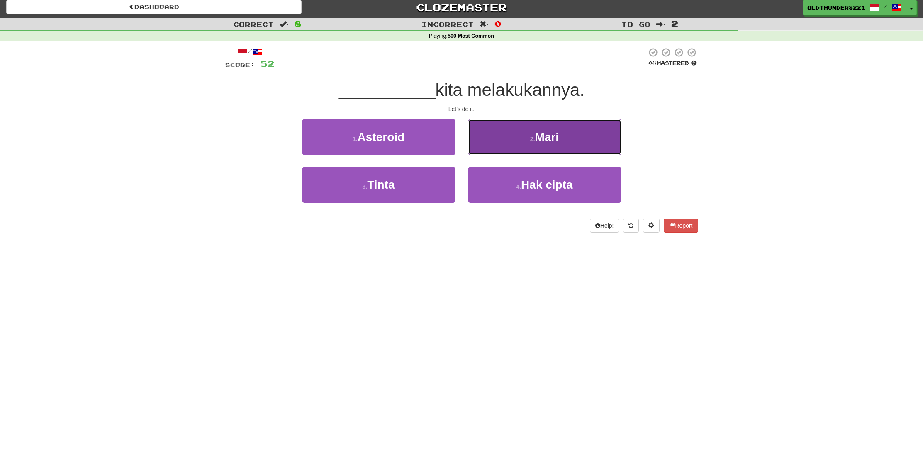
click at [556, 145] on button "2 . Mari" at bounding box center [545, 137] width 154 height 36
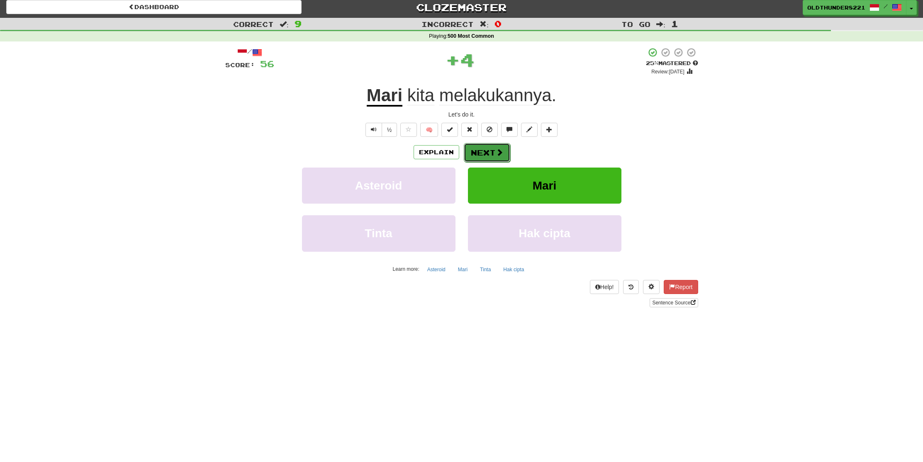
click at [492, 149] on button "Next" at bounding box center [487, 152] width 46 height 19
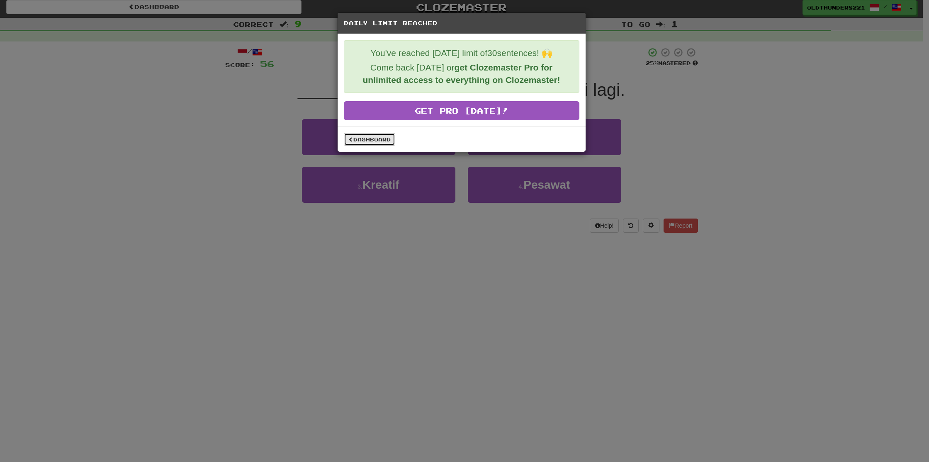
click at [376, 139] on link "Dashboard" at bounding box center [369, 139] width 51 height 12
